Goal: Task Accomplishment & Management: Use online tool/utility

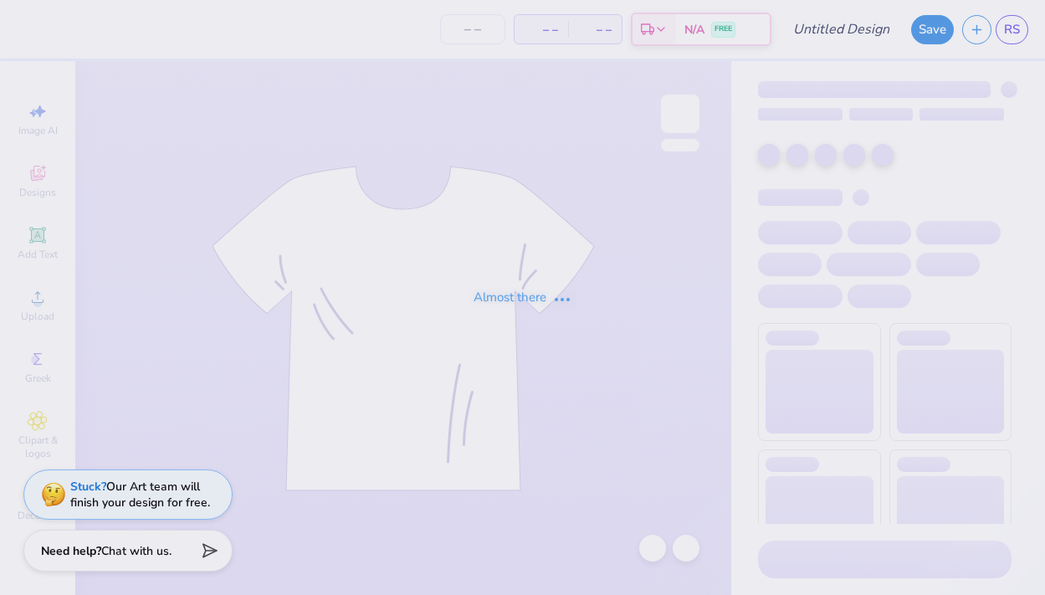
type input "KASA Heart Hoodie"
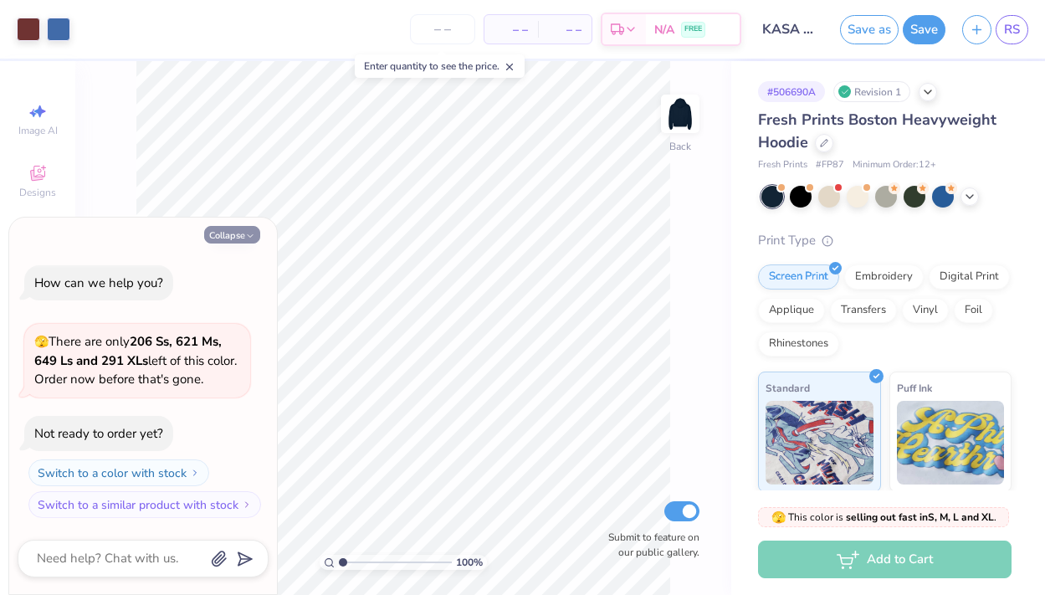
click at [243, 230] on button "Collapse" at bounding box center [232, 235] width 56 height 18
type textarea "x"
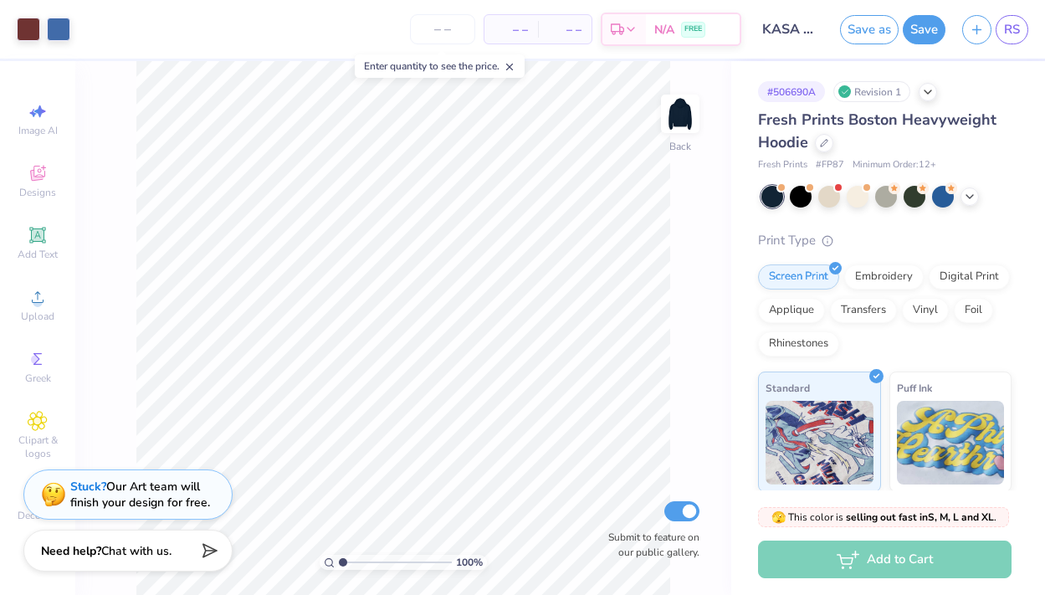
click at [395, 45] on div "– – Per Item – – Total Est. Delivery N/A FREE" at bounding box center [410, 29] width 662 height 59
click at [985, 30] on button "button" at bounding box center [976, 27] width 29 height 29
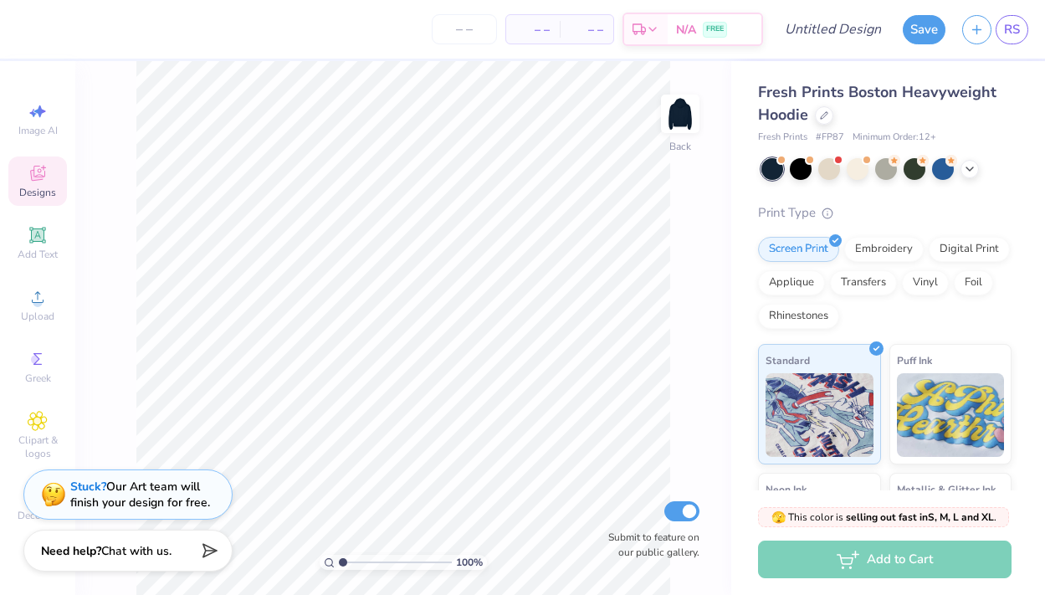
click at [41, 171] on icon at bounding box center [38, 173] width 20 height 20
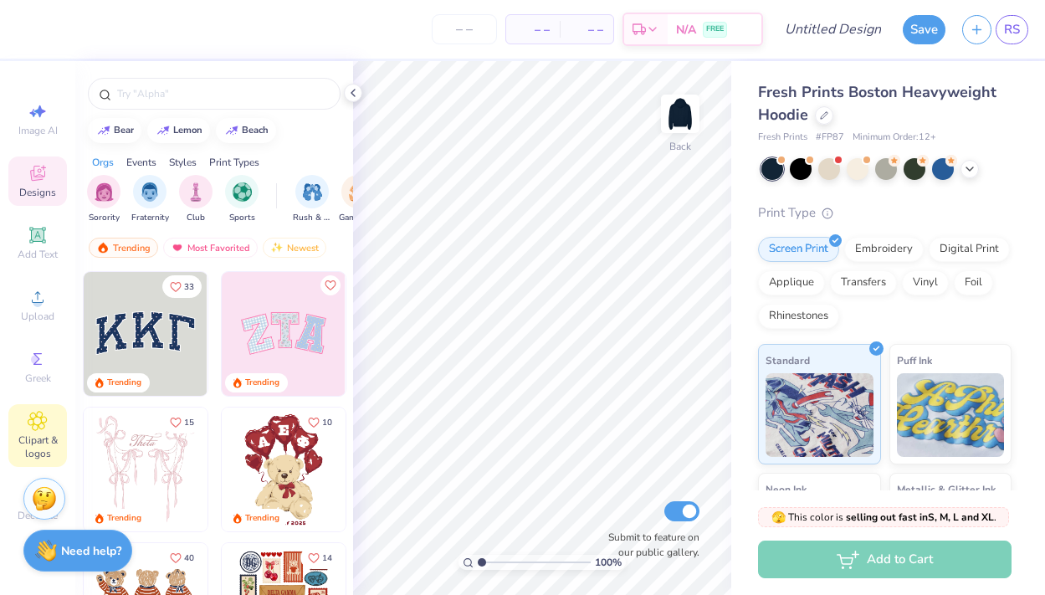
click at [43, 424] on icon at bounding box center [37, 421] width 19 height 20
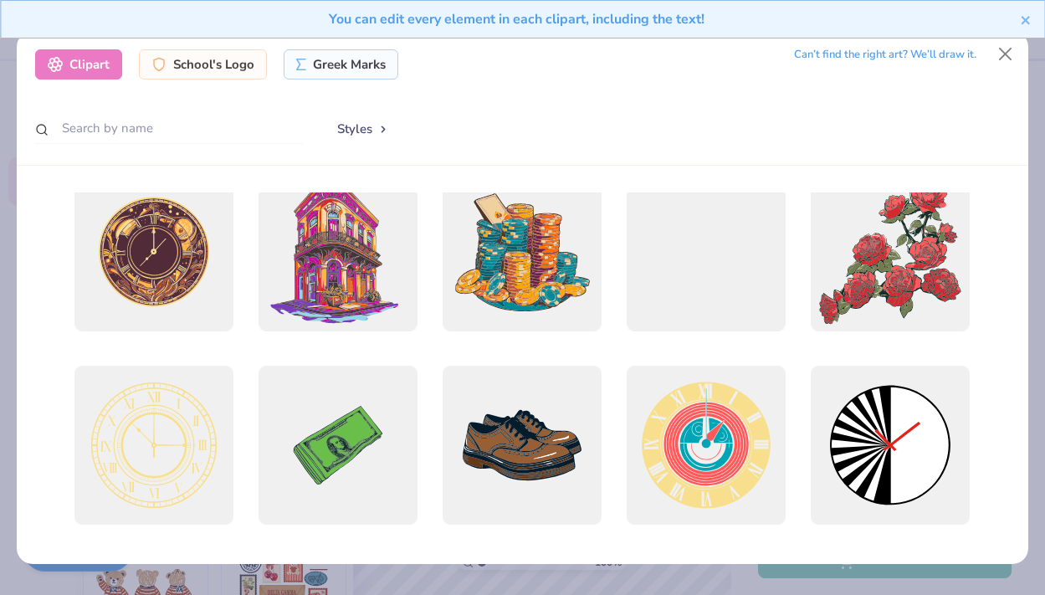
scroll to position [22, 0]
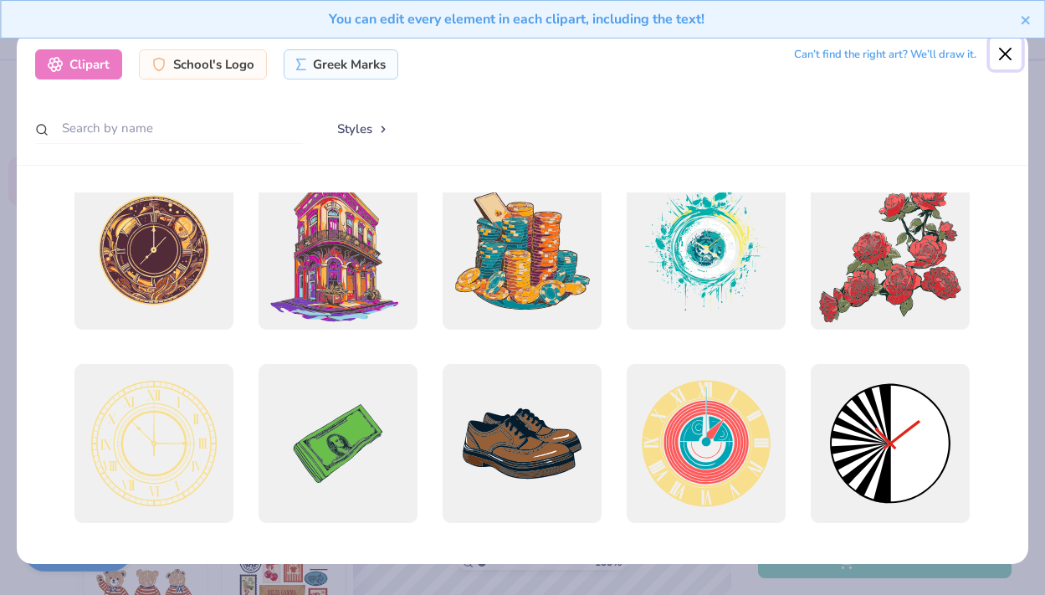
click at [1011, 58] on button "Close" at bounding box center [1006, 54] width 32 height 32
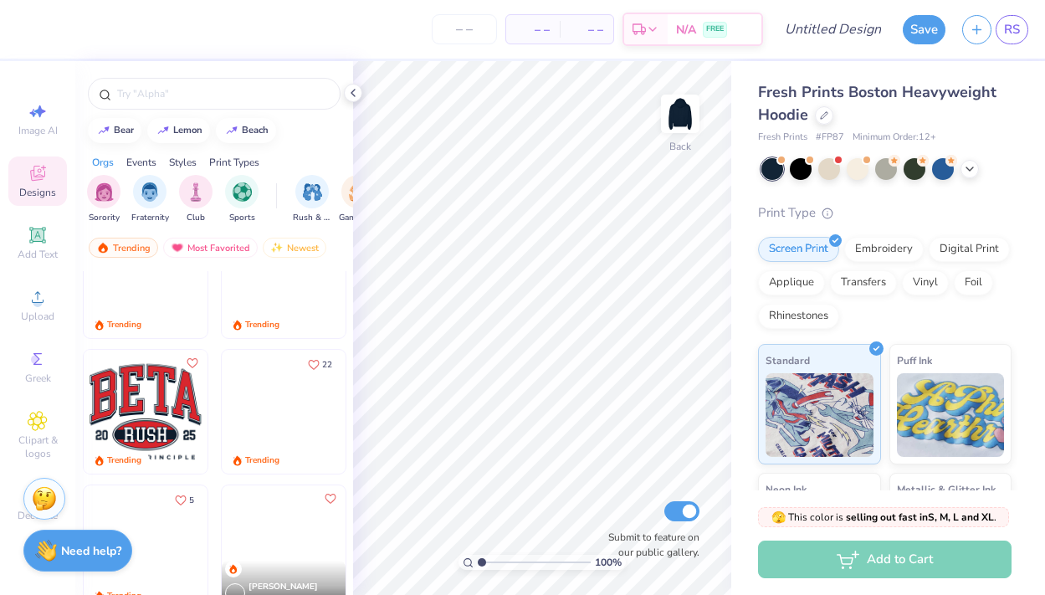
scroll to position [3580, 0]
